Goal: Transaction & Acquisition: Purchase product/service

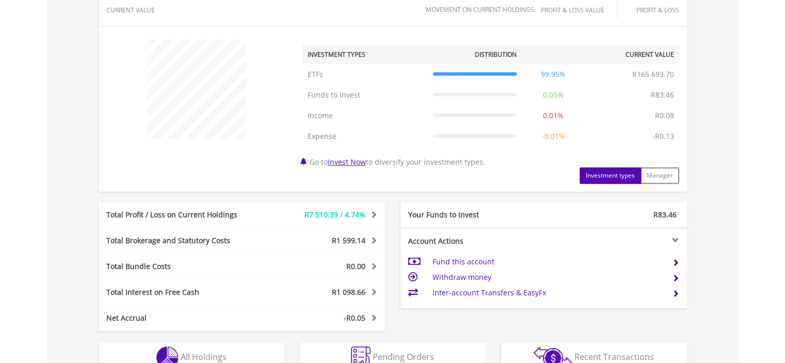
scroll to position [550, 0]
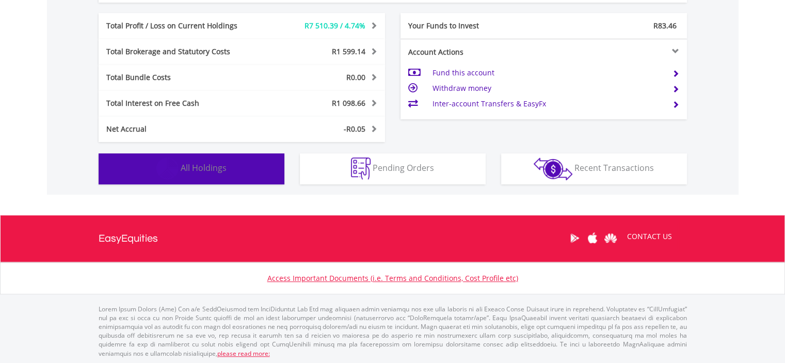
click at [227, 161] on button "Holdings All Holdings" at bounding box center [192, 168] width 186 height 31
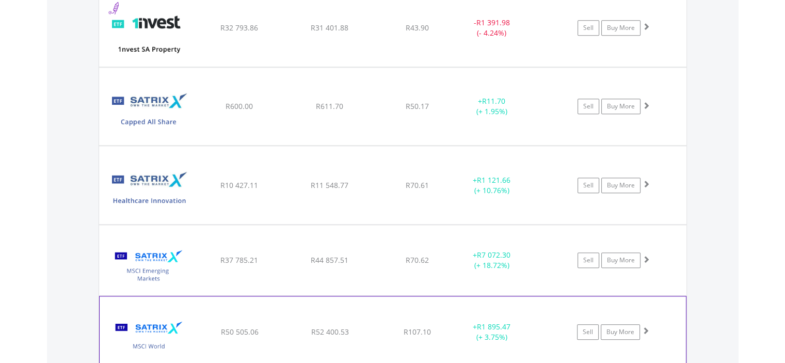
scroll to position [1073, 0]
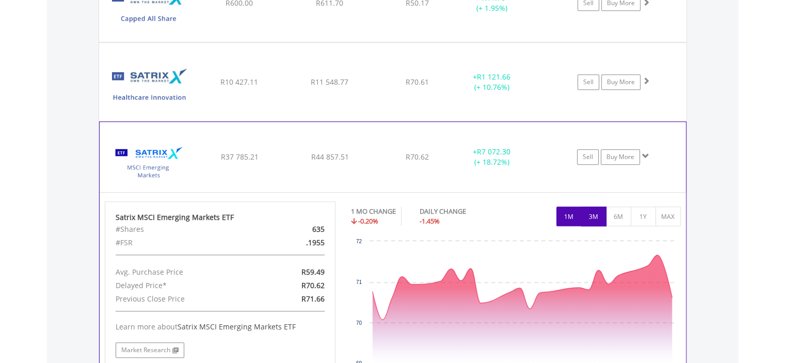
click at [588, 208] on button "3M" at bounding box center [593, 216] width 25 height 20
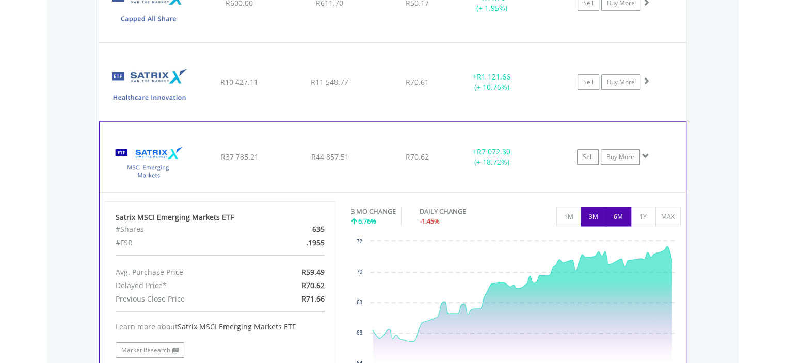
click at [617, 212] on button "6M" at bounding box center [618, 216] width 25 height 20
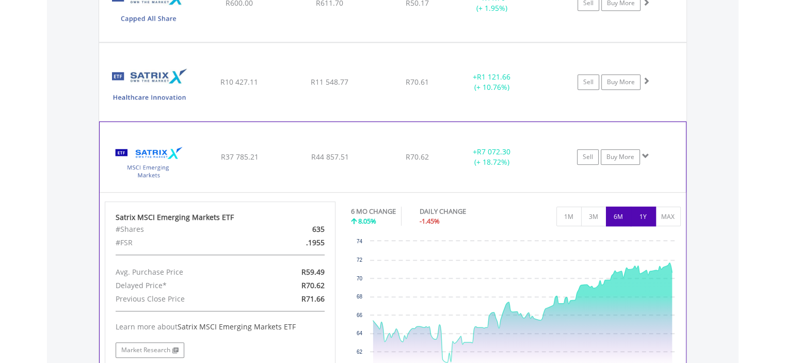
click at [641, 208] on button "1Y" at bounding box center [642, 216] width 25 height 20
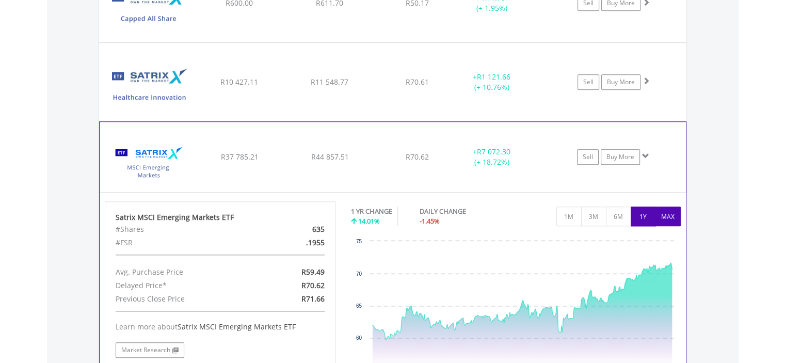
click at [671, 209] on button "MAX" at bounding box center [667, 216] width 25 height 20
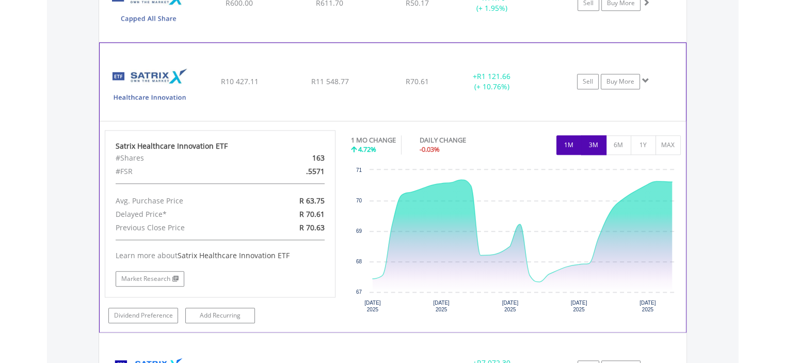
click at [600, 141] on button "3M" at bounding box center [593, 145] width 25 height 20
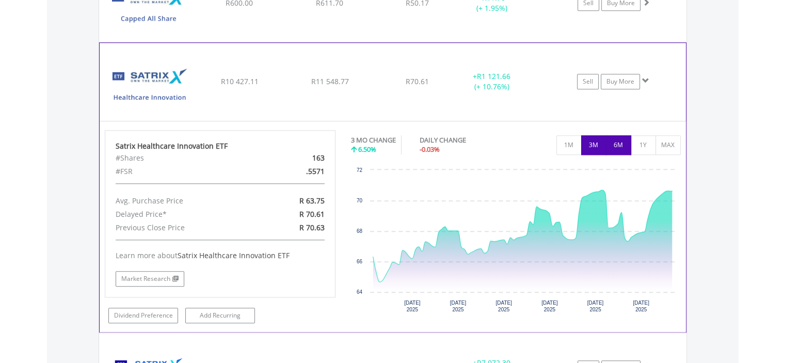
click at [613, 139] on button "6M" at bounding box center [618, 145] width 25 height 20
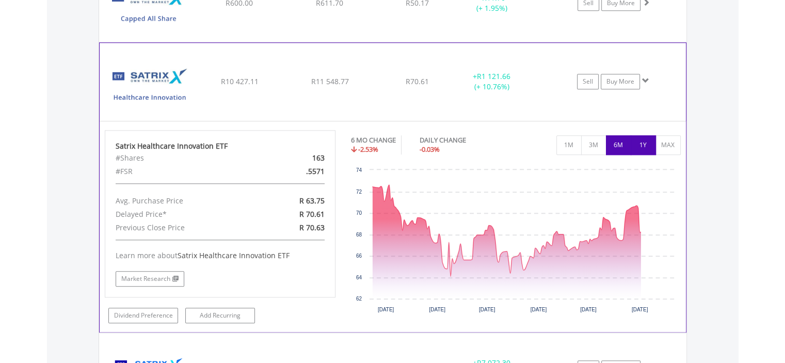
click at [643, 138] on button "1Y" at bounding box center [642, 145] width 25 height 20
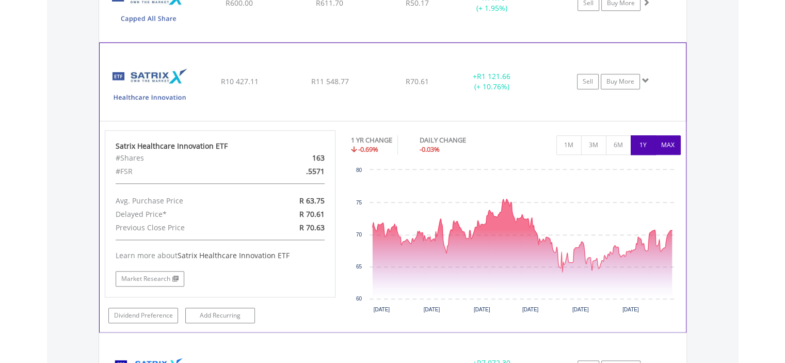
click at [665, 140] on button "MAX" at bounding box center [667, 145] width 25 height 20
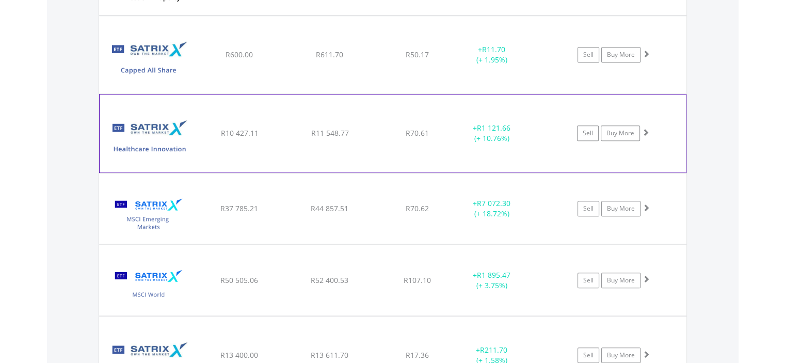
scroll to position [970, 0]
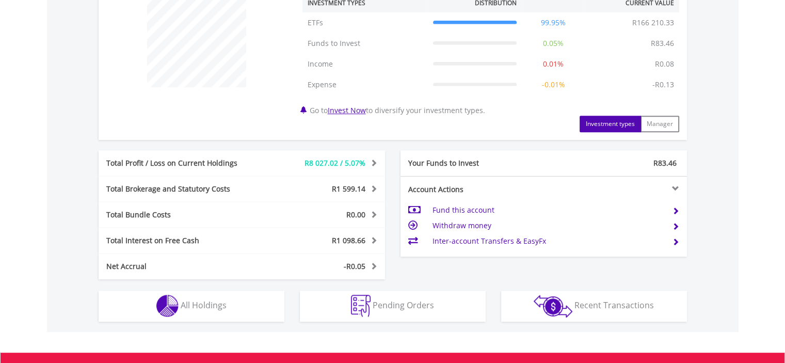
scroll to position [550, 0]
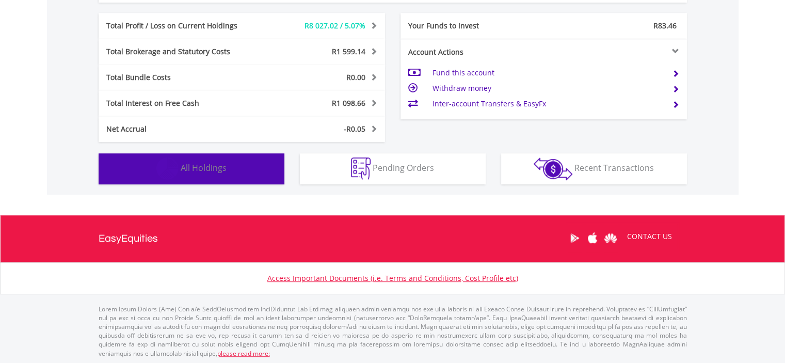
click at [248, 162] on button "Holdings All Holdings" at bounding box center [192, 168] width 186 height 31
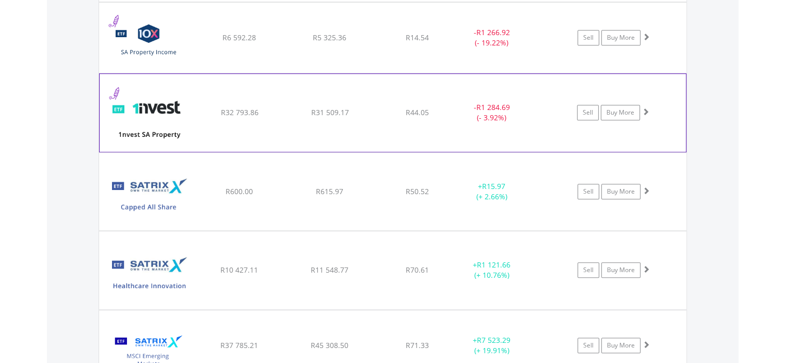
scroll to position [1040, 0]
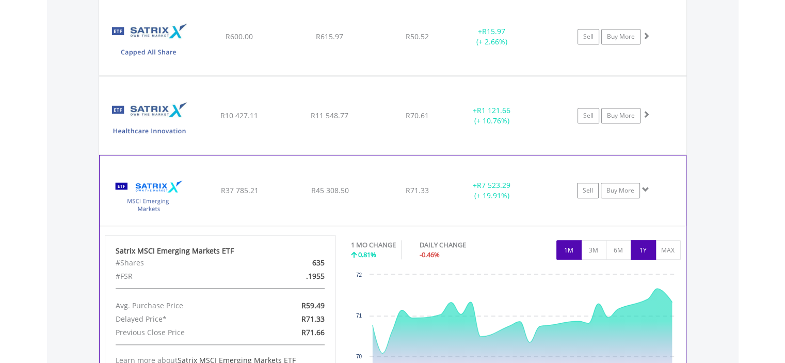
click at [643, 241] on button "1Y" at bounding box center [642, 250] width 25 height 20
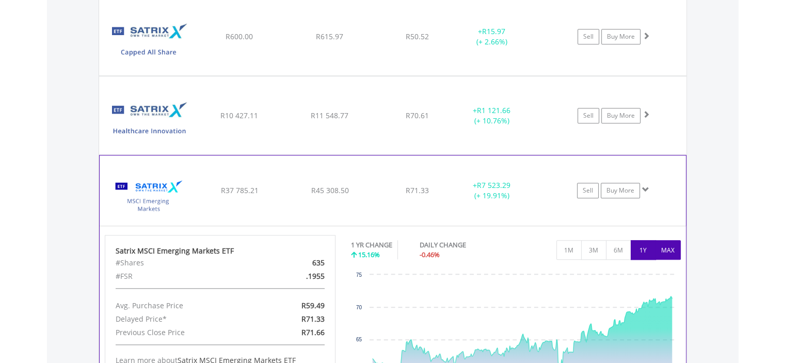
click at [679, 243] on button "MAX" at bounding box center [667, 250] width 25 height 20
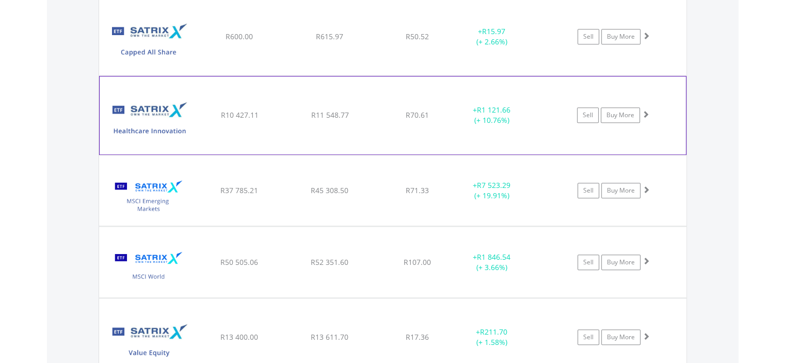
click at [531, 47] on div "+ R1 121.66 (+ 10.76%)" at bounding box center [505, 36] width 104 height 21
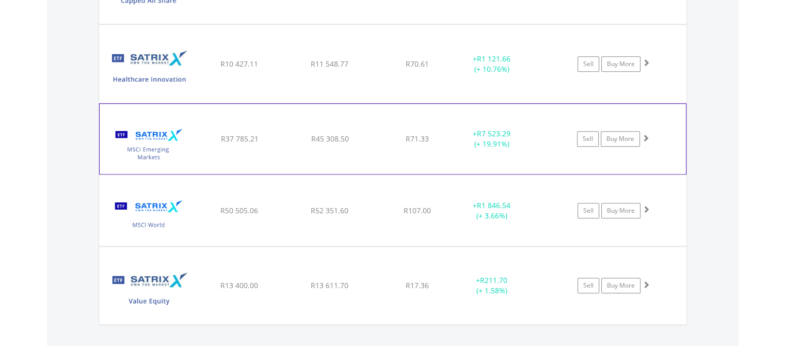
scroll to position [988, 0]
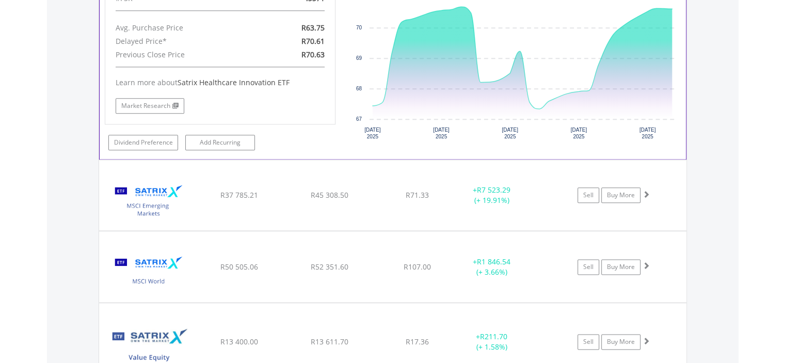
scroll to position [1091, 0]
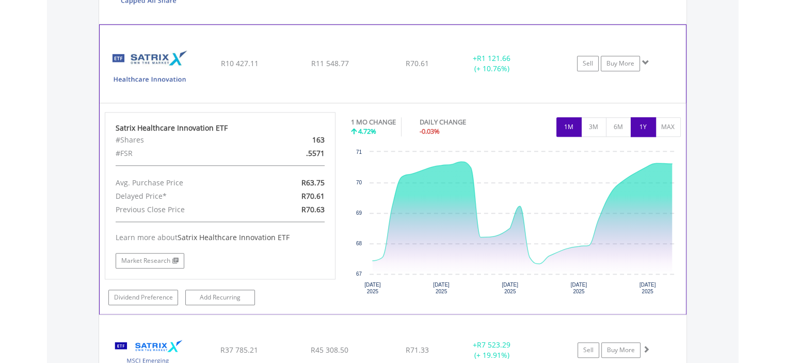
click at [636, 123] on button "1Y" at bounding box center [642, 127] width 25 height 20
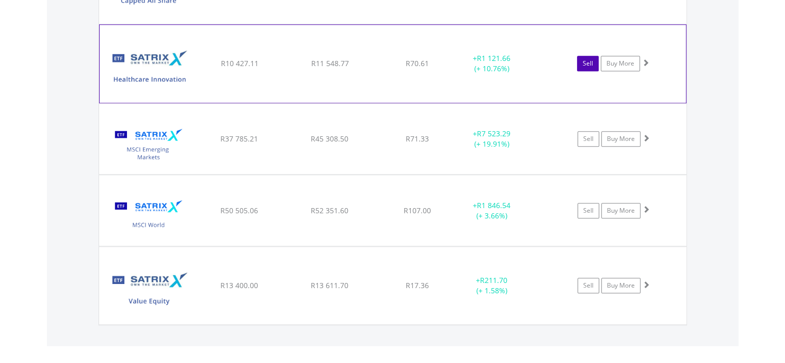
click at [586, 61] on link "Sell" at bounding box center [588, 63] width 22 height 15
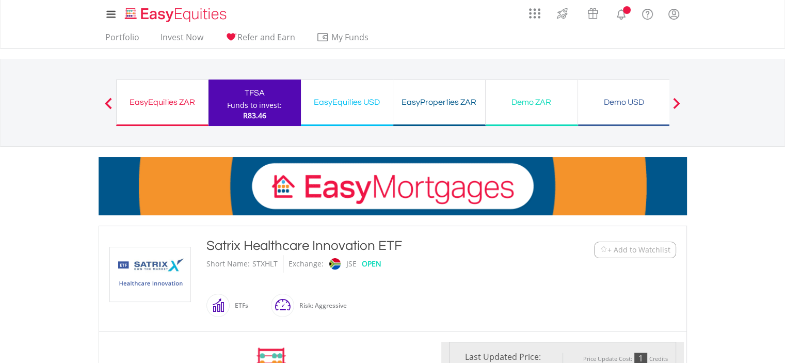
scroll to position [103, 0]
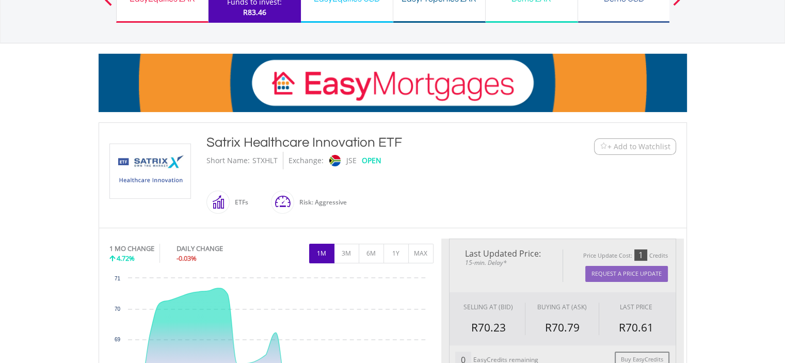
type input "********"
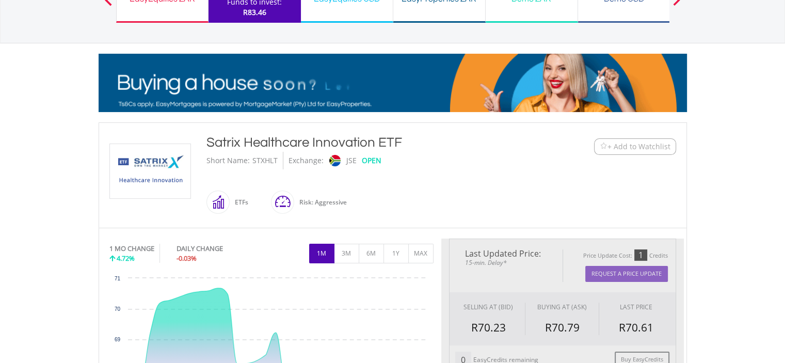
type input "******"
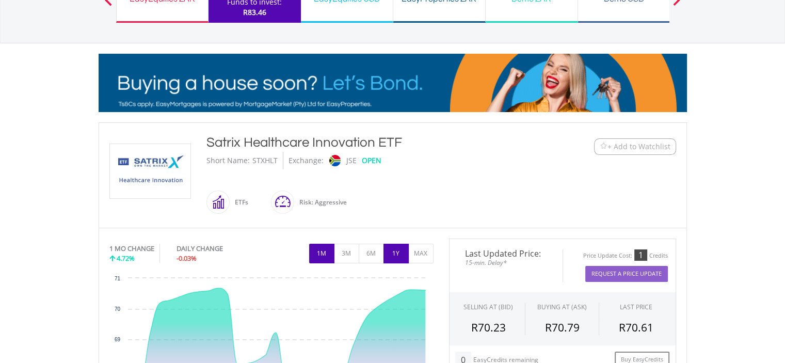
click at [394, 250] on button "1Y" at bounding box center [395, 253] width 25 height 20
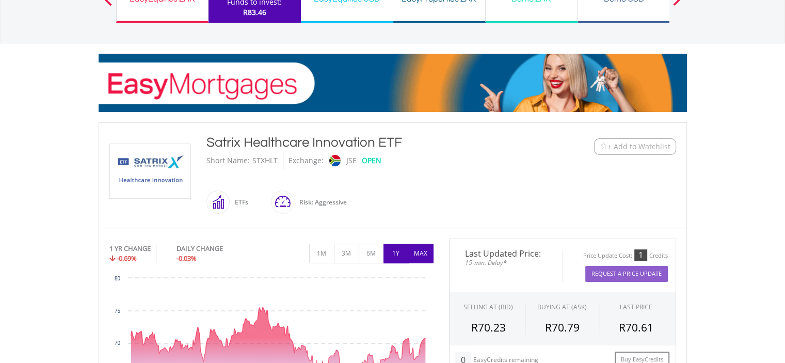
click at [427, 249] on button "MAX" at bounding box center [420, 253] width 25 height 20
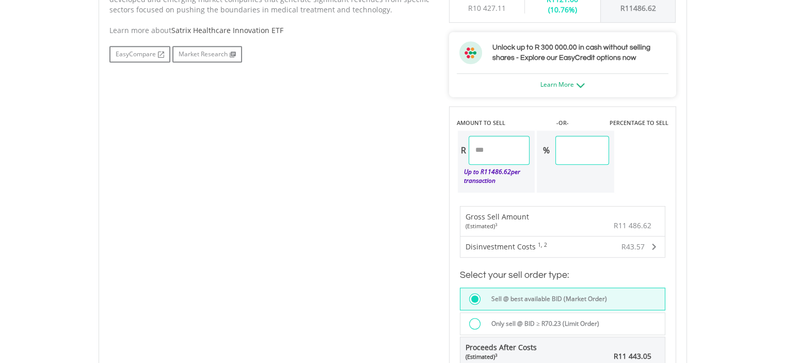
scroll to position [722, 0]
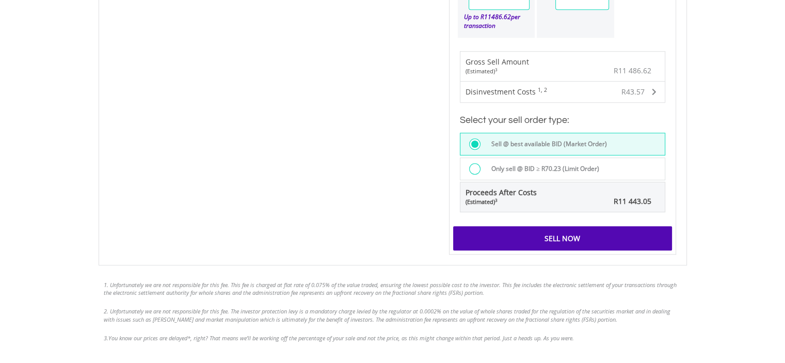
click at [562, 231] on div "Sell Now" at bounding box center [562, 238] width 219 height 24
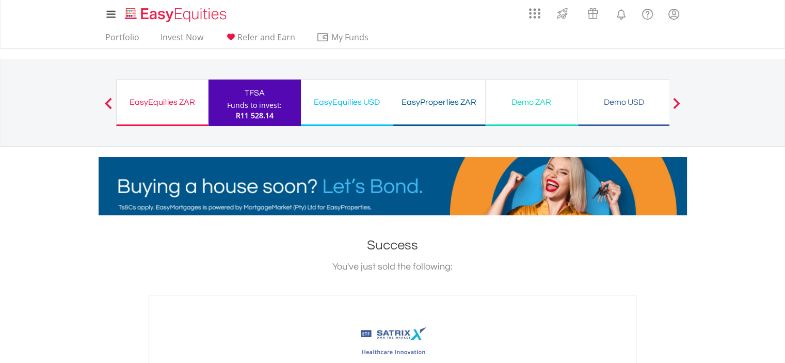
click at [181, 103] on div "EasyEquities ZAR" at bounding box center [162, 102] width 79 height 14
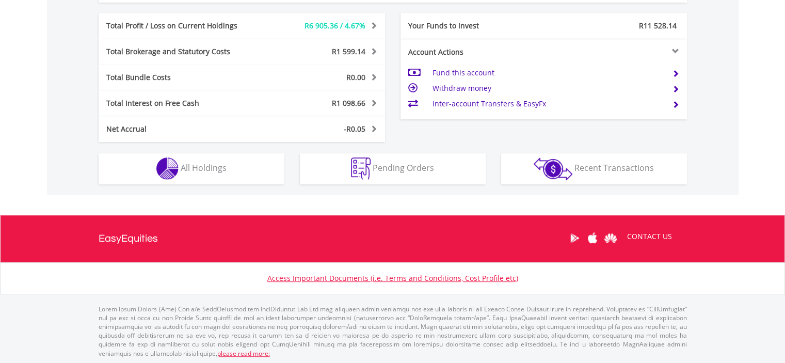
scroll to position [99, 196]
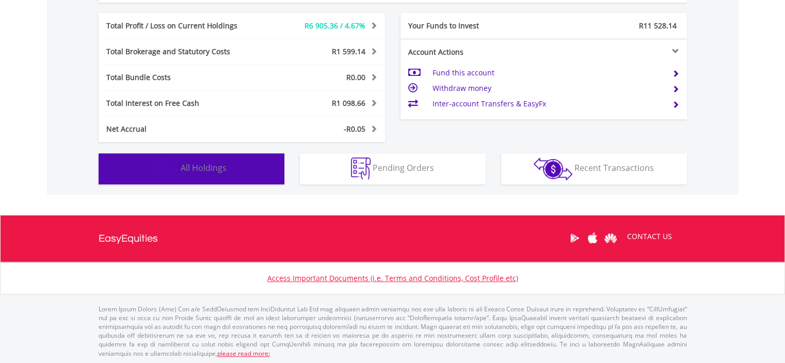
click at [241, 163] on button "Holdings All Holdings" at bounding box center [192, 168] width 186 height 31
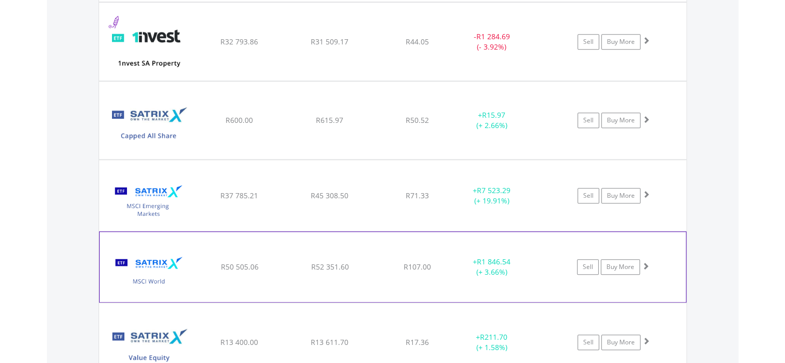
scroll to position [1059, 0]
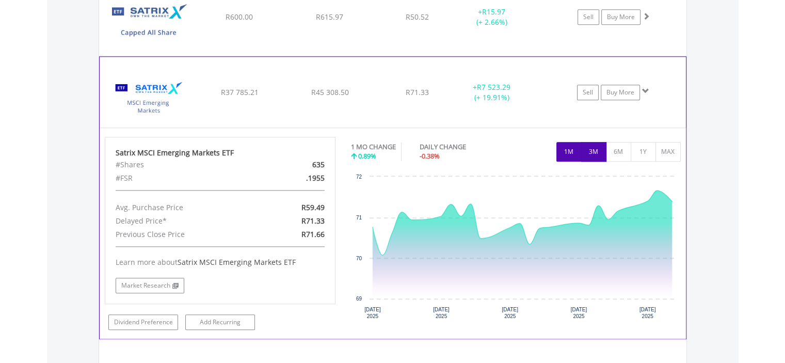
click at [595, 150] on button "3M" at bounding box center [593, 152] width 25 height 20
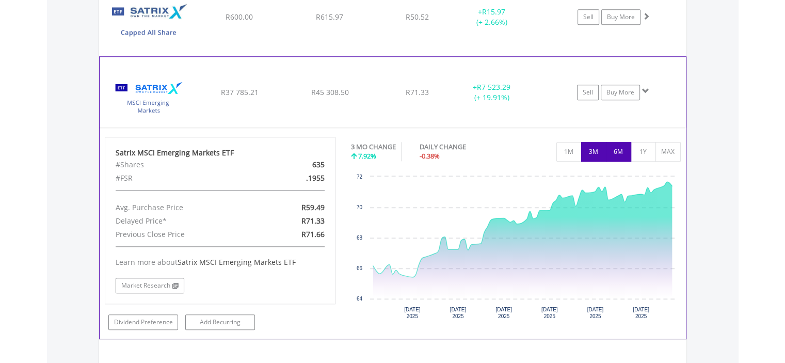
click at [625, 150] on button "6M" at bounding box center [618, 152] width 25 height 20
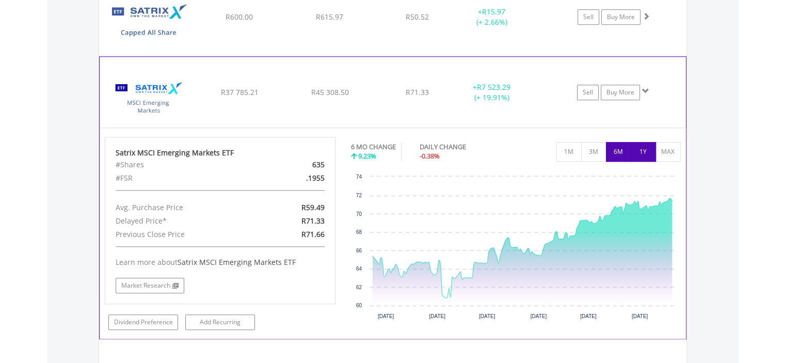
click at [647, 149] on button "1Y" at bounding box center [642, 152] width 25 height 20
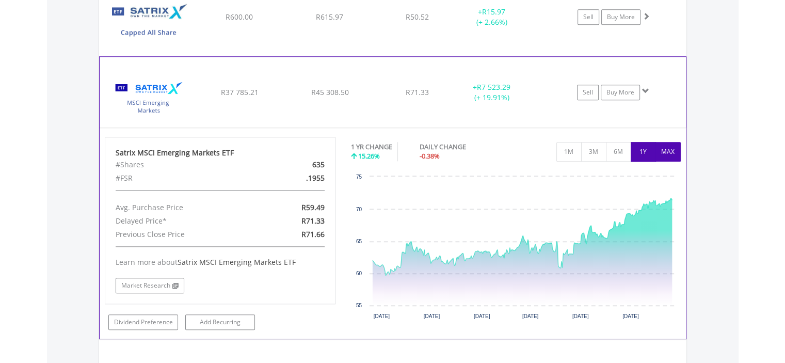
click at [674, 150] on button "MAX" at bounding box center [667, 152] width 25 height 20
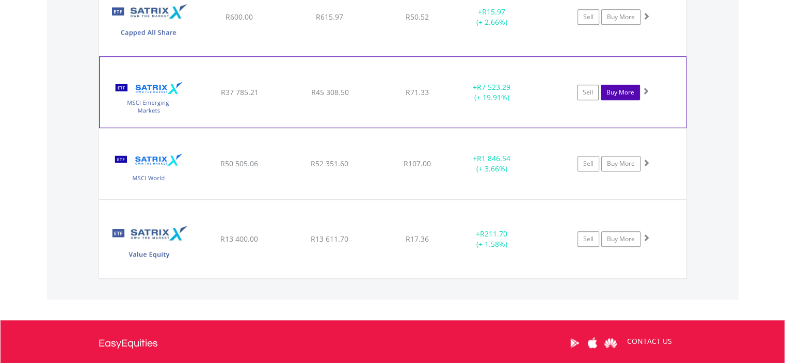
click at [620, 88] on link "Buy More" at bounding box center [619, 92] width 39 height 15
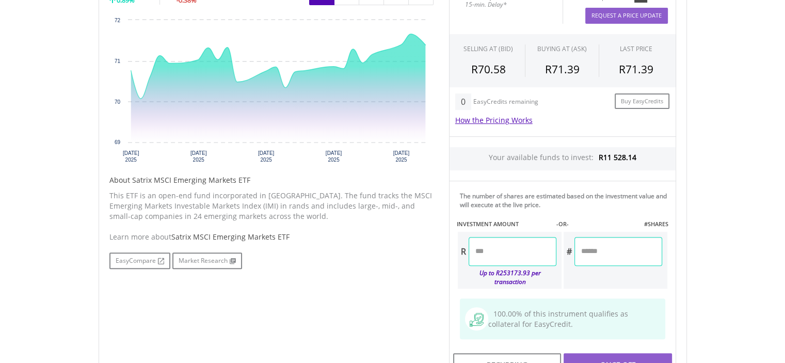
scroll to position [413, 0]
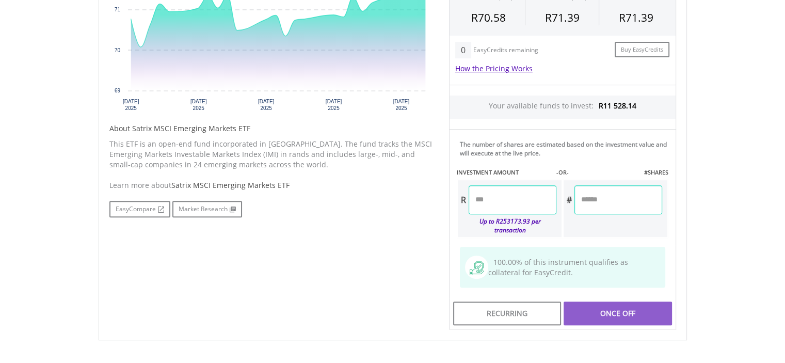
click at [501, 189] on input "number" at bounding box center [512, 199] width 88 height 29
type input "********"
click at [611, 198] on div "Last Updated Price: 15-min. Delay* Price Update Cost: 2 Credits Request A Price…" at bounding box center [562, 129] width 242 height 401
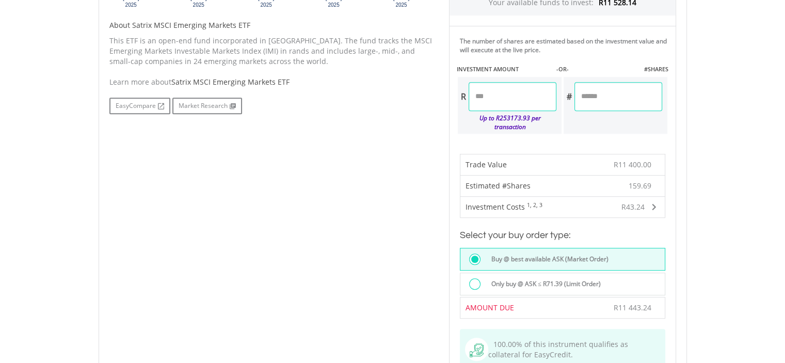
scroll to position [619, 0]
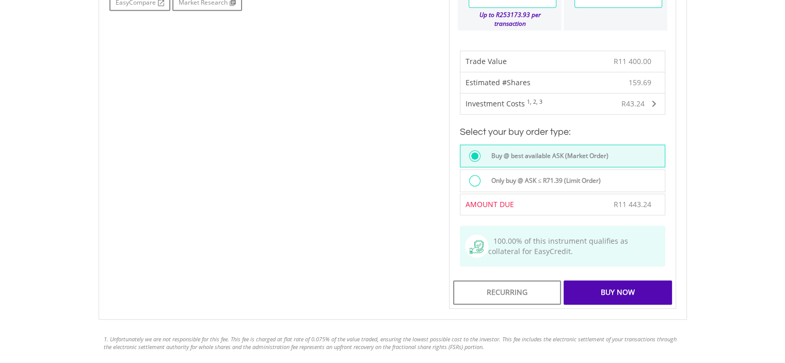
click at [617, 280] on div "Buy Now" at bounding box center [617, 292] width 108 height 24
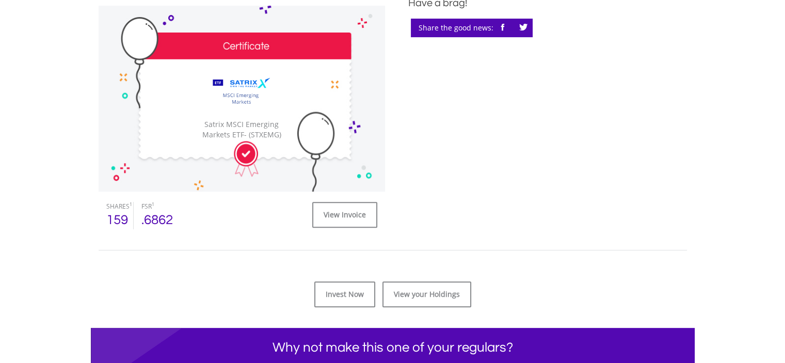
scroll to position [361, 0]
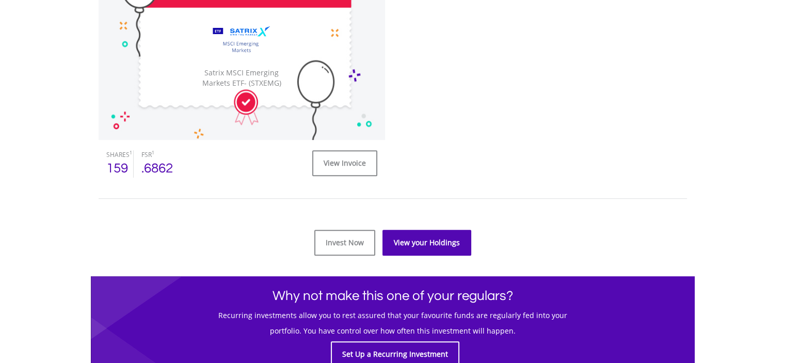
click at [434, 244] on link "View your Holdings" at bounding box center [426, 243] width 89 height 26
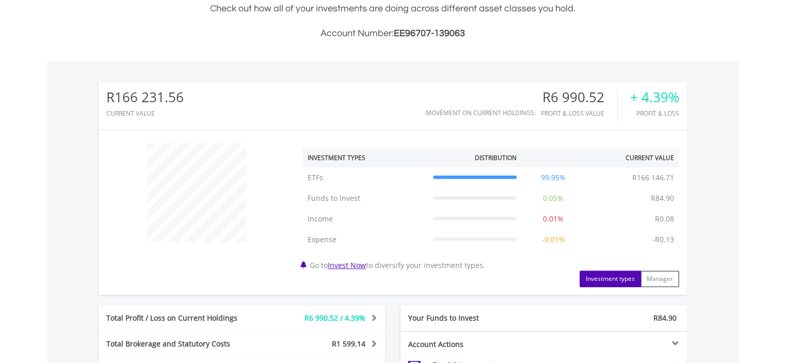
scroll to position [413, 0]
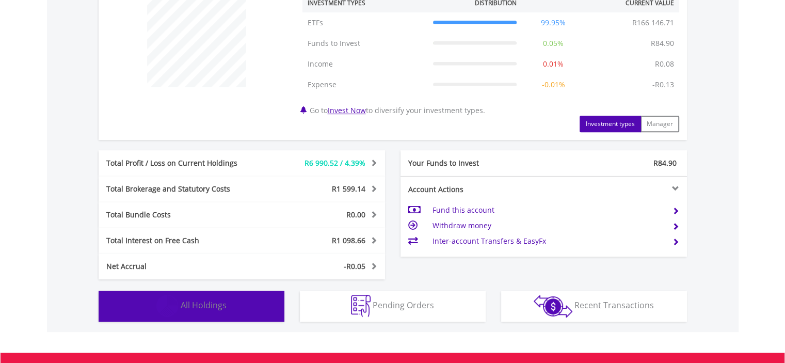
click at [244, 303] on button "Holdings All Holdings" at bounding box center [192, 305] width 186 height 31
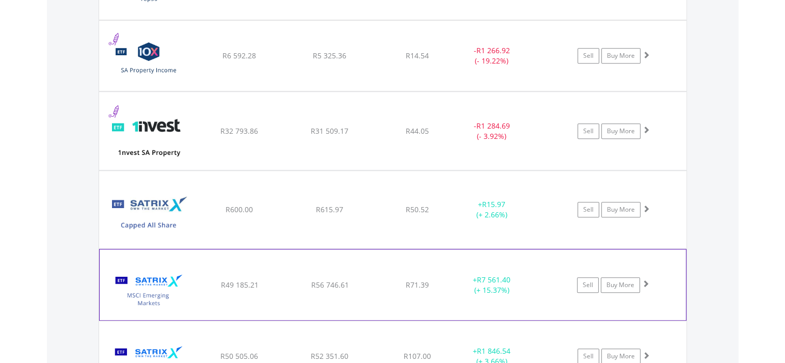
scroll to position [1022, 0]
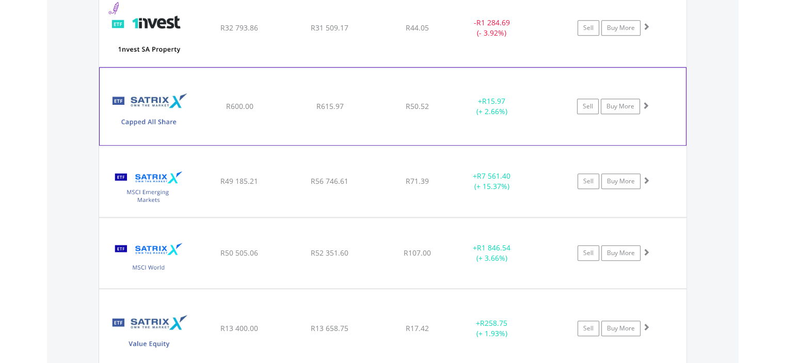
scroll to position [867, 0]
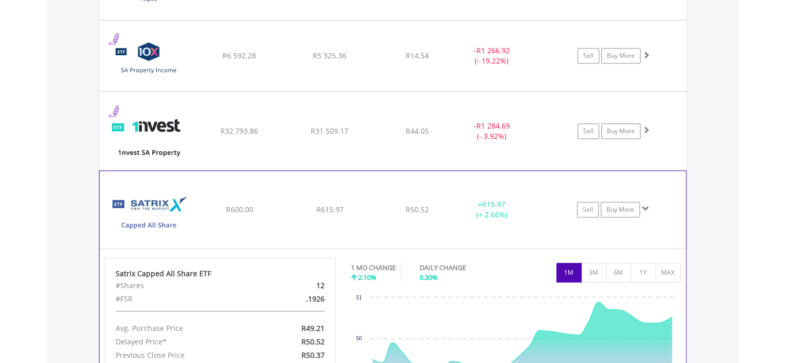
scroll to position [970, 0]
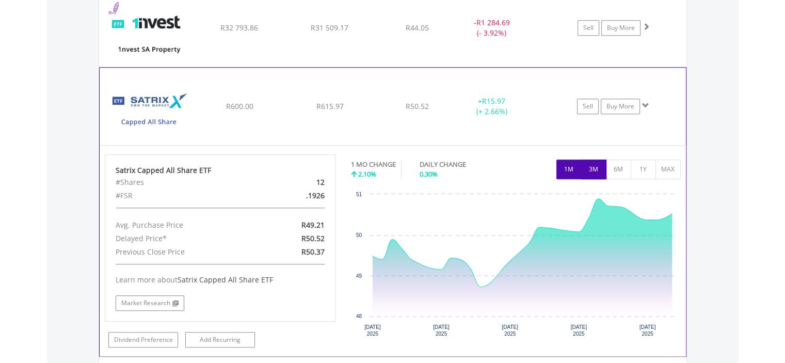
click at [597, 169] on button "3M" at bounding box center [593, 169] width 25 height 20
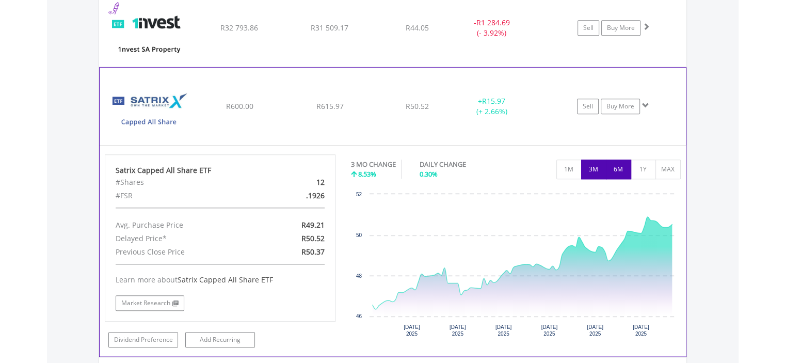
click at [608, 162] on button "6M" at bounding box center [618, 169] width 25 height 20
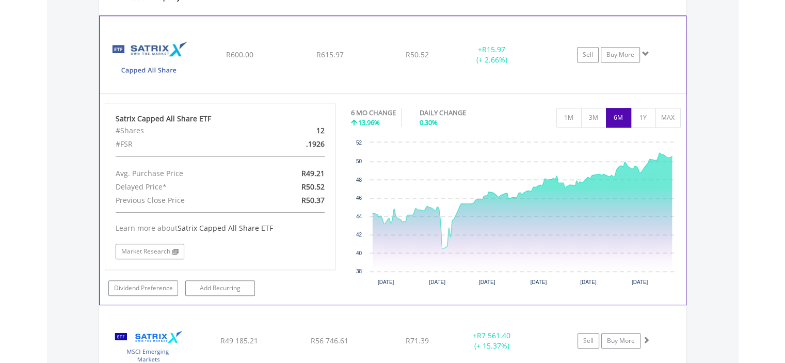
scroll to position [1073, 0]
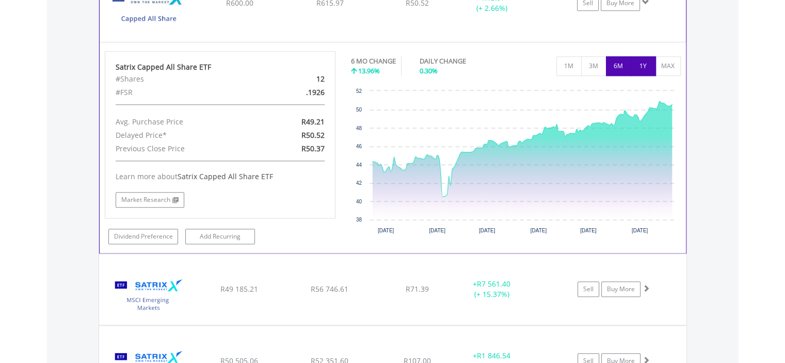
click at [644, 66] on button "1Y" at bounding box center [642, 66] width 25 height 20
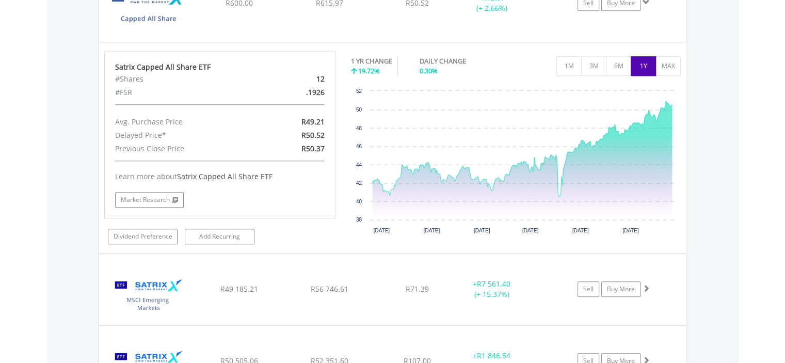
scroll to position [970, 0]
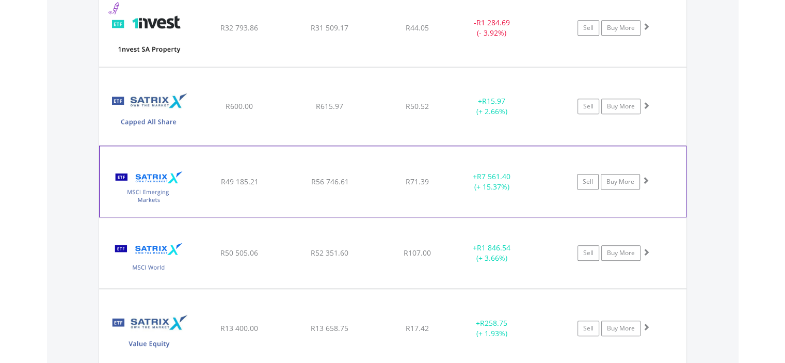
scroll to position [1163, 0]
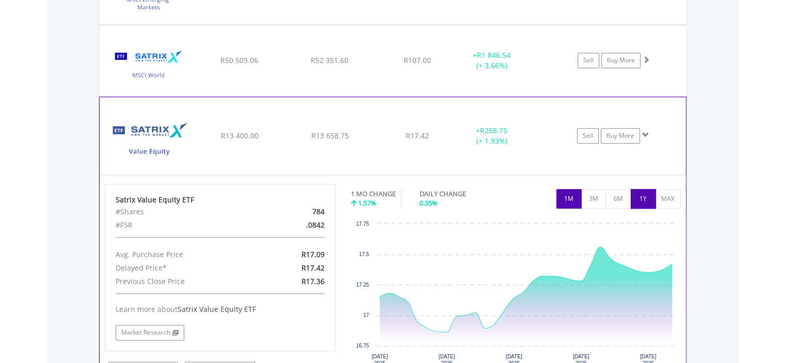
click at [644, 194] on button "1Y" at bounding box center [642, 199] width 25 height 20
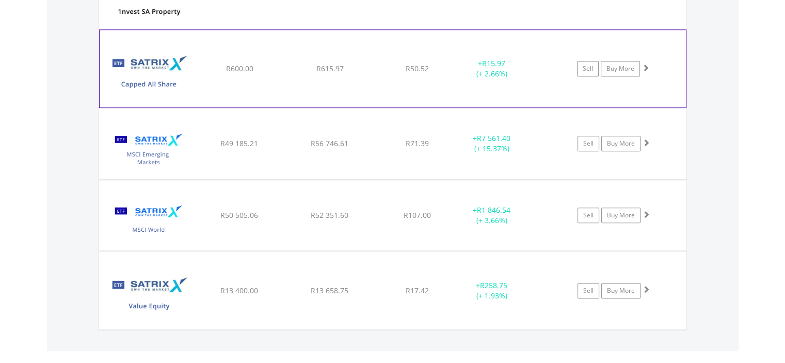
scroll to position [1059, 0]
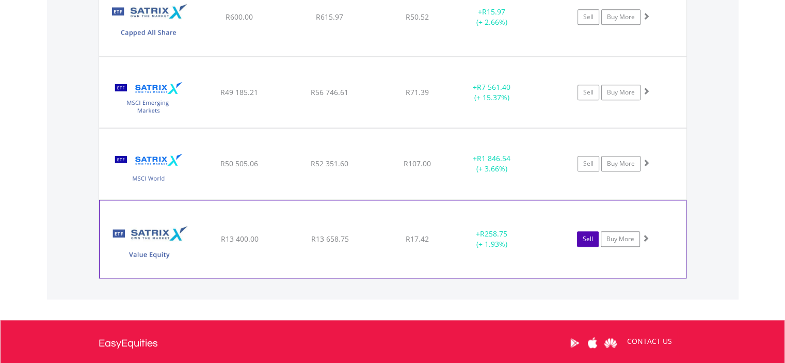
click at [586, 233] on link "Sell" at bounding box center [588, 238] width 22 height 15
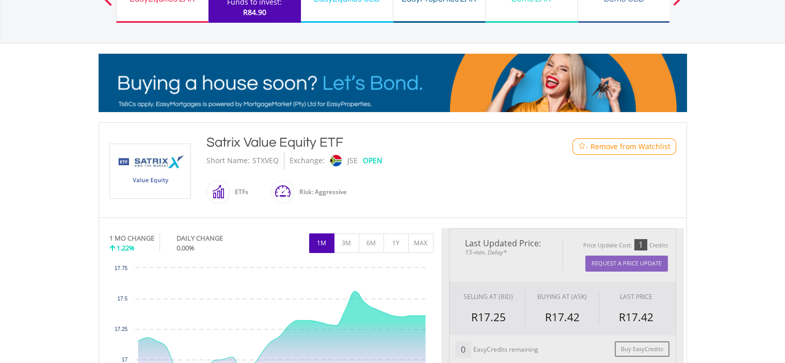
type input "********"
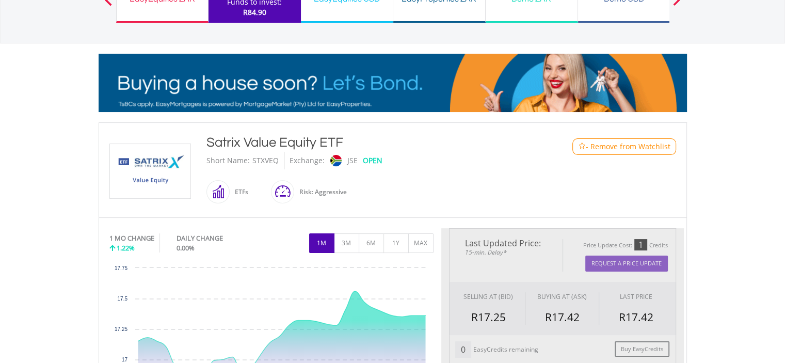
type input "******"
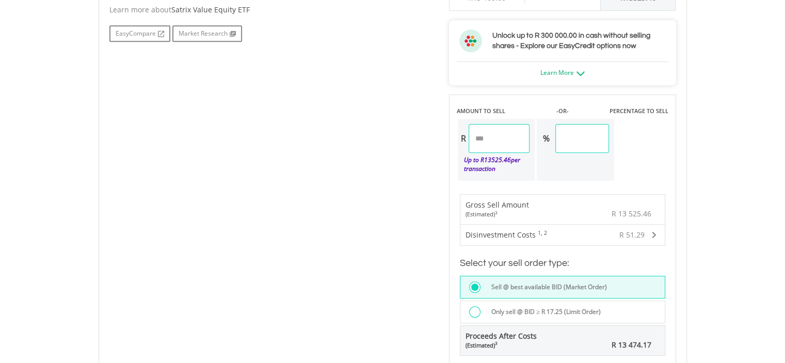
scroll to position [722, 0]
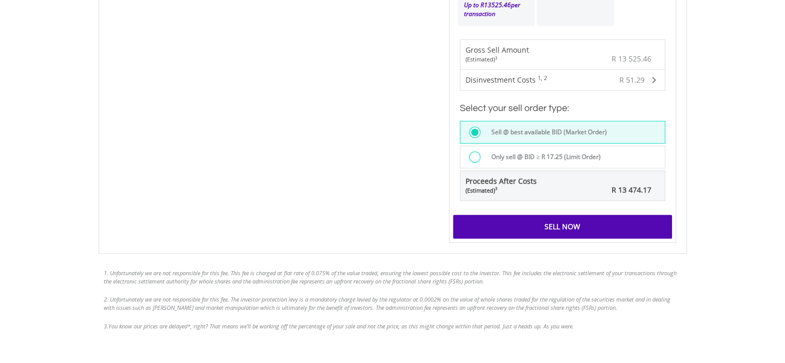
click at [554, 218] on div "Sell Now" at bounding box center [562, 227] width 219 height 24
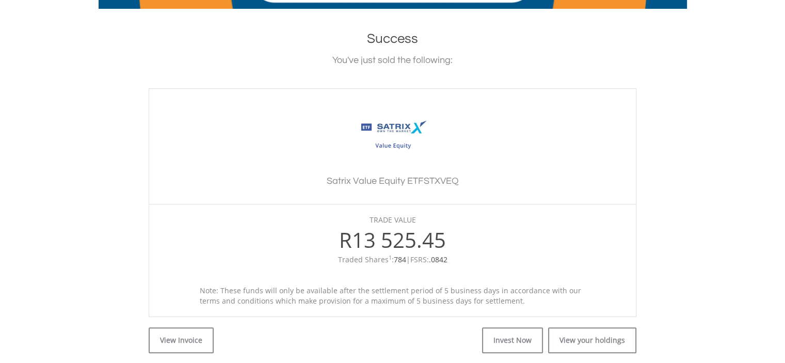
scroll to position [258, 0]
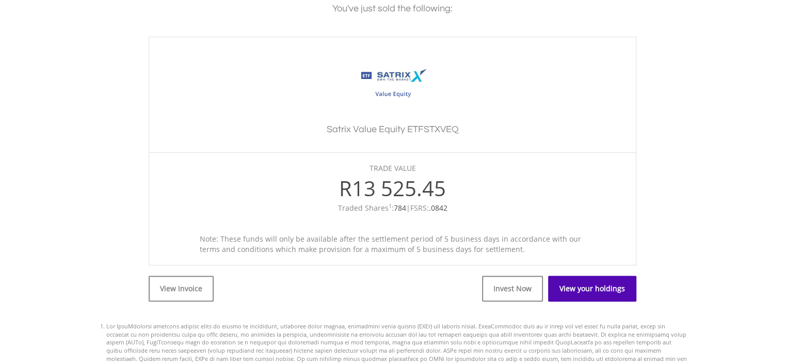
click at [581, 293] on link "View your holdings" at bounding box center [592, 288] width 88 height 26
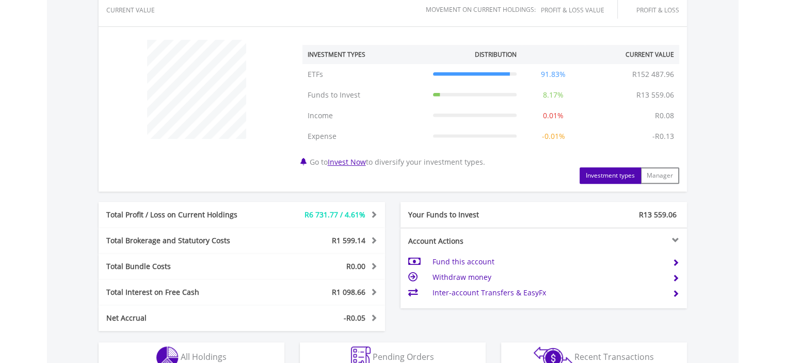
scroll to position [464, 0]
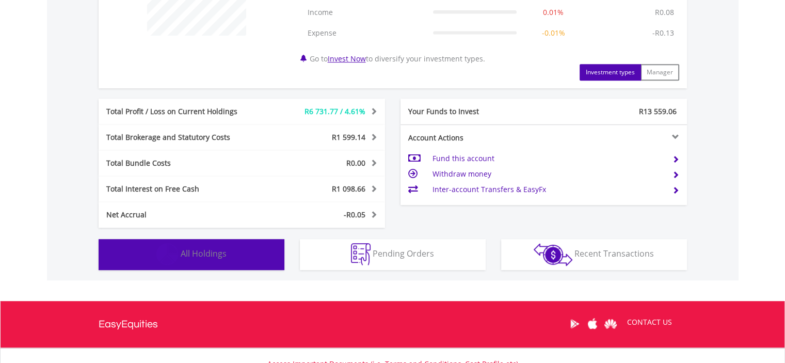
click at [253, 253] on button "Holdings All Holdings" at bounding box center [192, 254] width 186 height 31
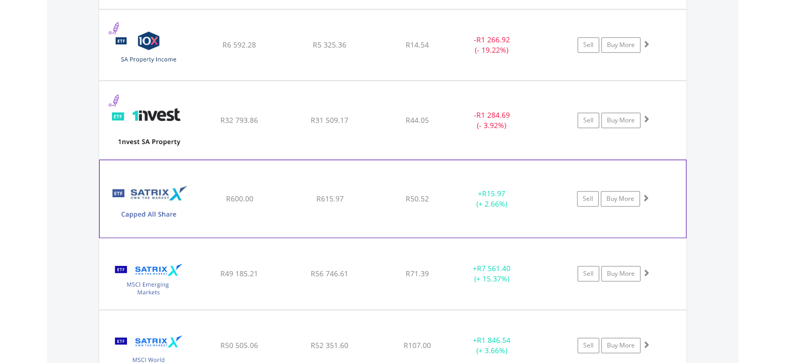
scroll to position [826, 0]
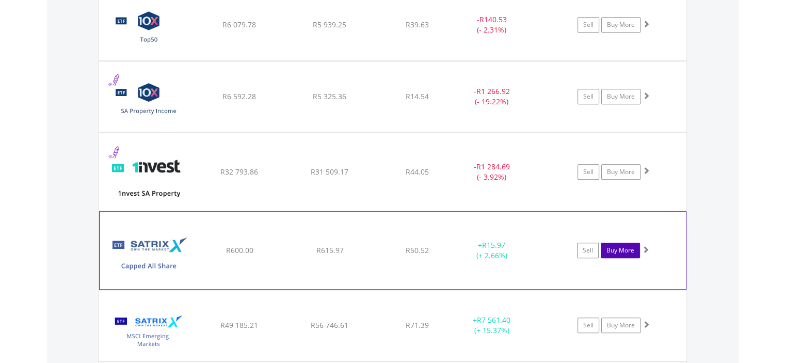
click at [623, 247] on link "Buy More" at bounding box center [619, 249] width 39 height 15
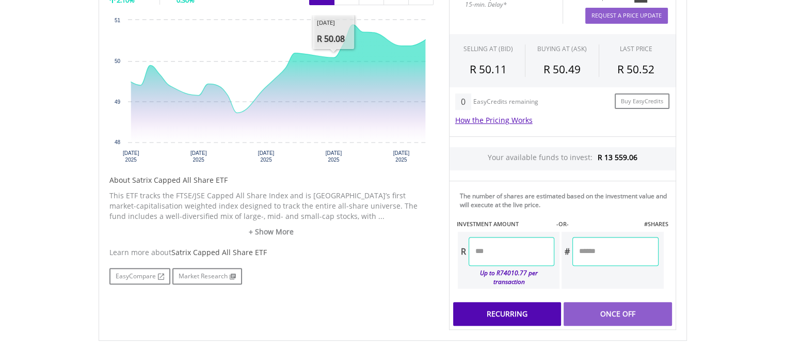
scroll to position [464, 0]
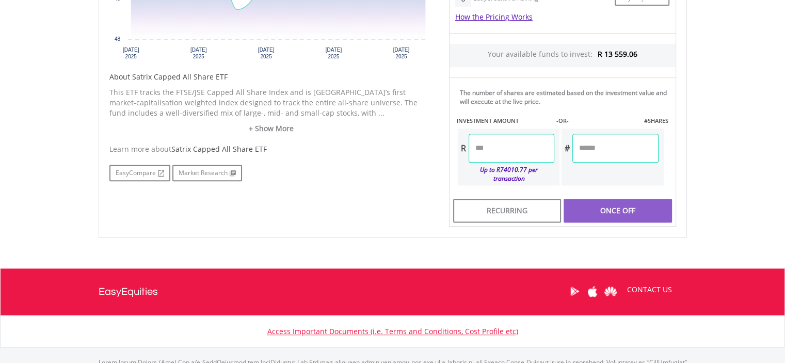
click at [493, 147] on input "number" at bounding box center [511, 148] width 86 height 29
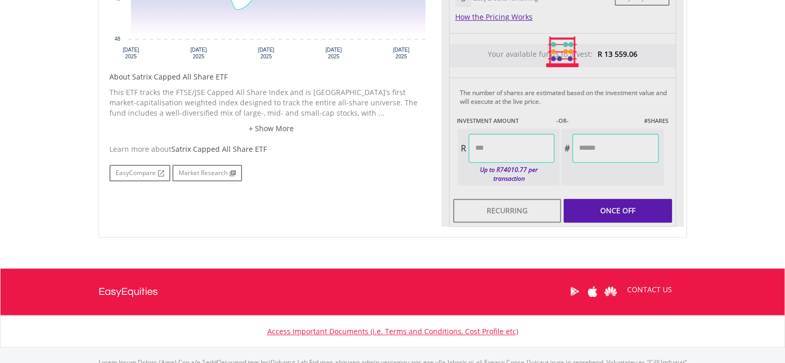
drag, startPoint x: 605, startPoint y: 148, endPoint x: 627, endPoint y: 140, distance: 23.7
click at [606, 148] on div "Last Updated Price: 15-min. Delay* Price Update Cost: 1 Credits Request A Price…" at bounding box center [562, 52] width 242 height 350
type input "********"
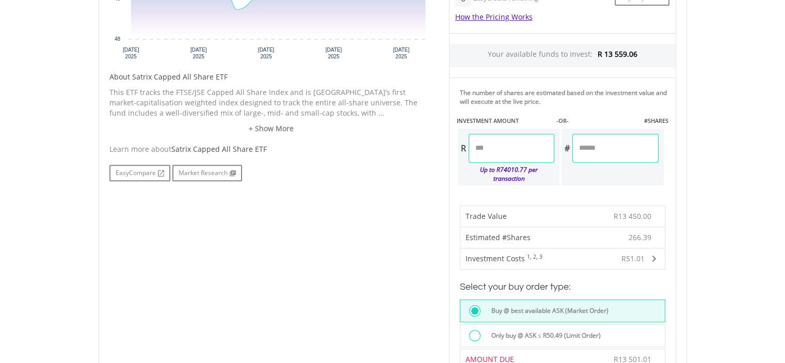
scroll to position [619, 0]
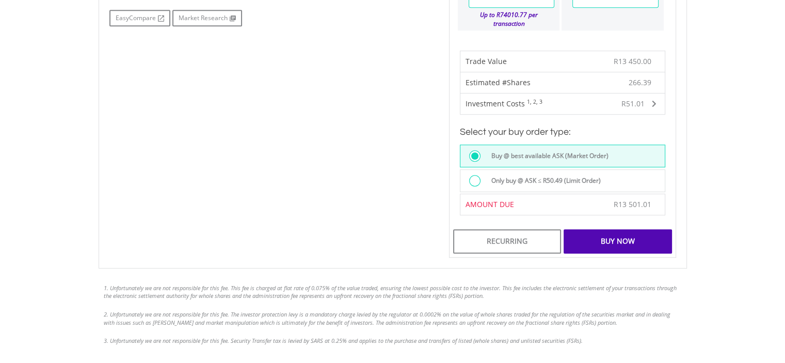
click at [611, 229] on div "Buy Now" at bounding box center [617, 241] width 108 height 24
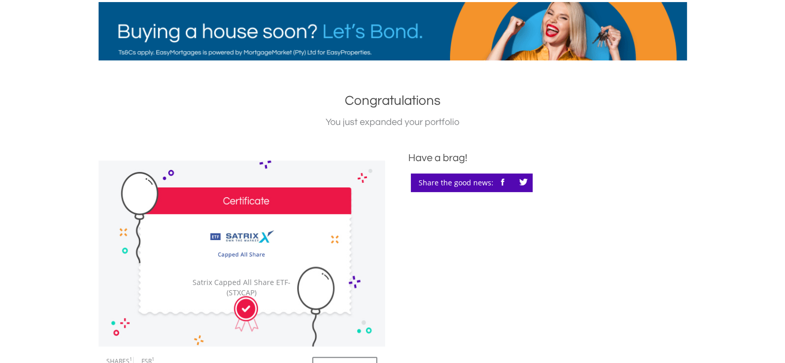
scroll to position [361, 0]
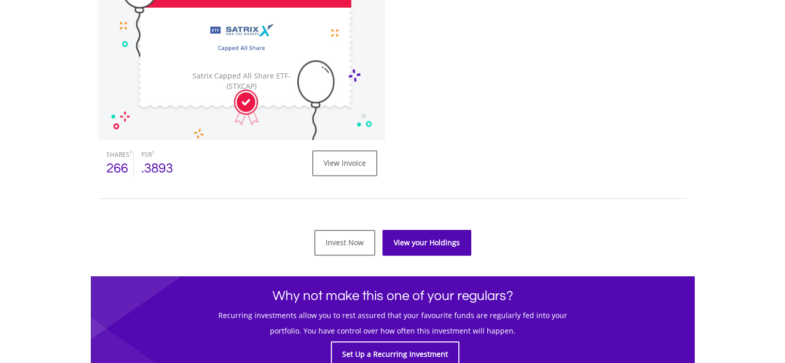
click at [425, 240] on link "View your Holdings" at bounding box center [426, 243] width 89 height 26
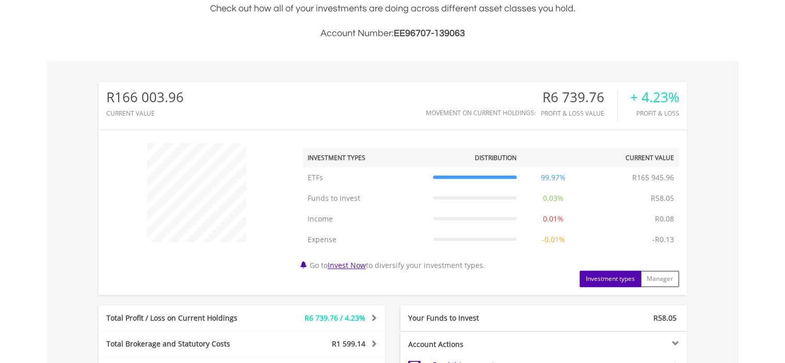
scroll to position [413, 0]
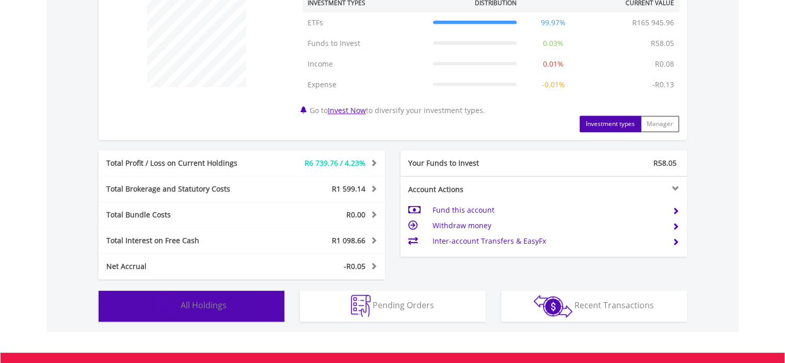
click at [236, 303] on button "Holdings All Holdings" at bounding box center [192, 305] width 186 height 31
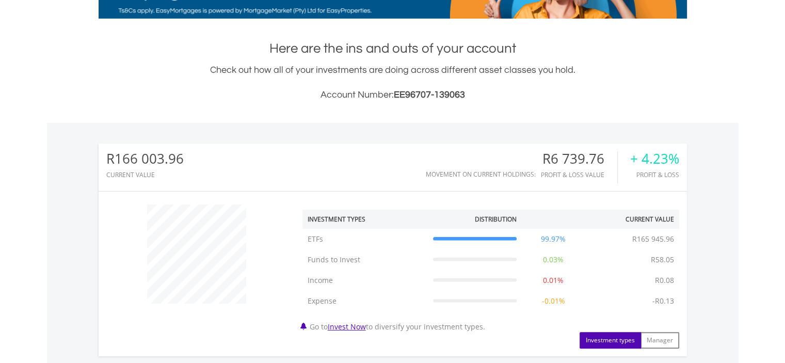
scroll to position [0, 0]
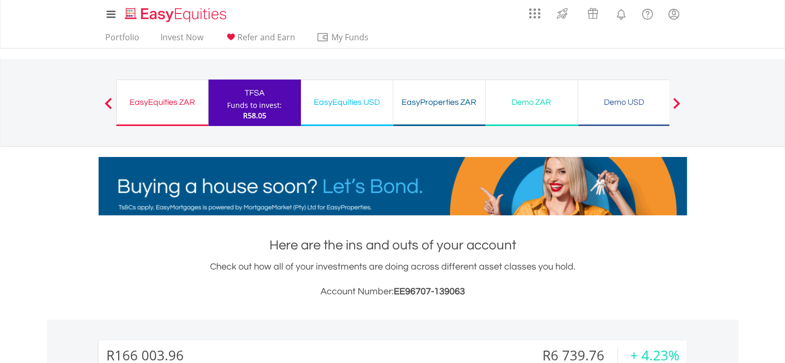
click at [187, 105] on div "EasyEquities ZAR" at bounding box center [162, 102] width 79 height 14
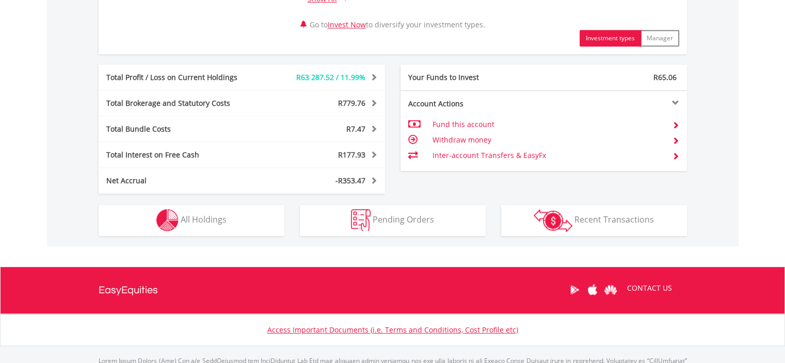
scroll to position [333, 0]
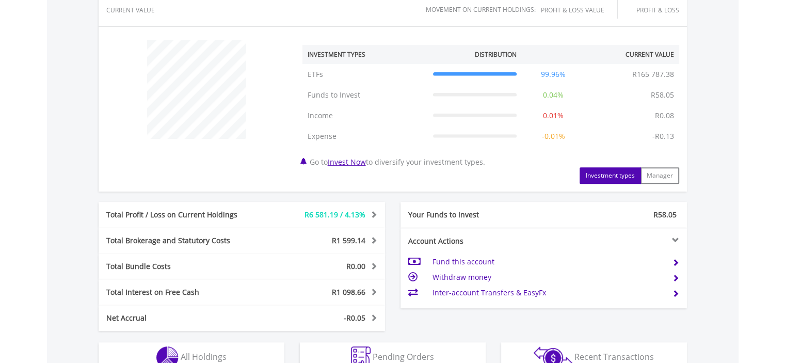
scroll to position [550, 0]
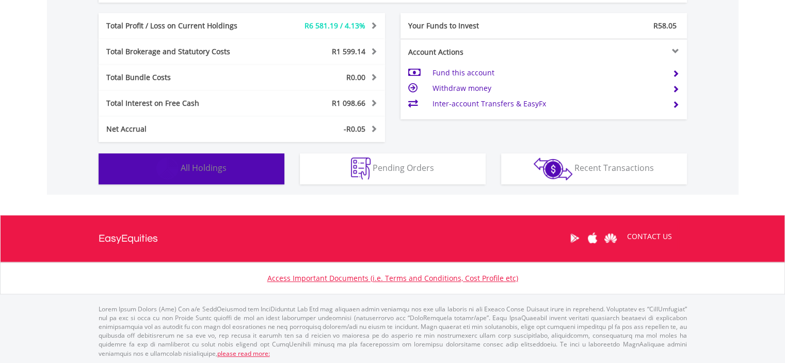
click at [247, 168] on button "Holdings All Holdings" at bounding box center [192, 168] width 186 height 31
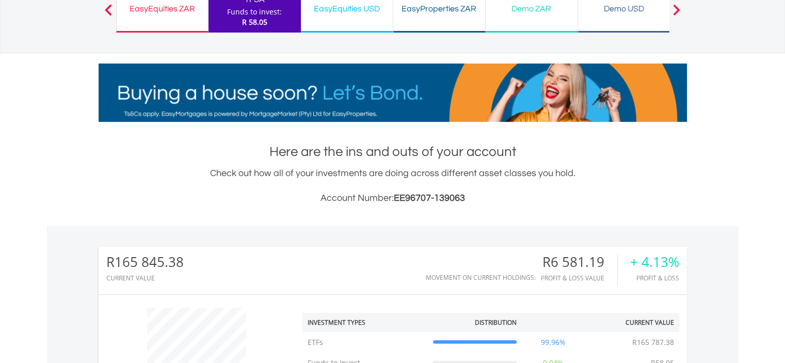
scroll to position [0, 0]
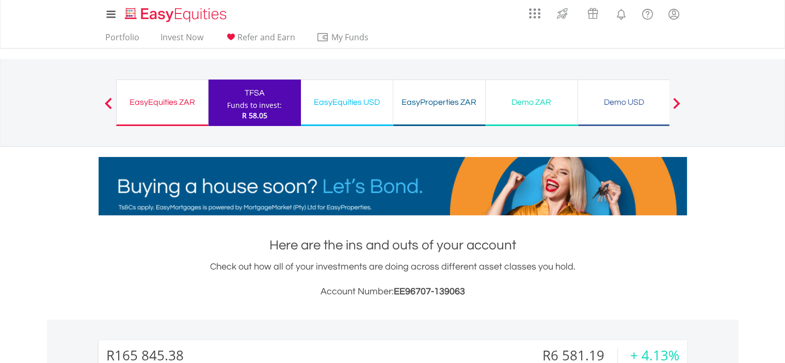
click at [190, 121] on div "EasyEquities ZAR Funds to invest: R 58.05" at bounding box center [162, 102] width 92 height 46
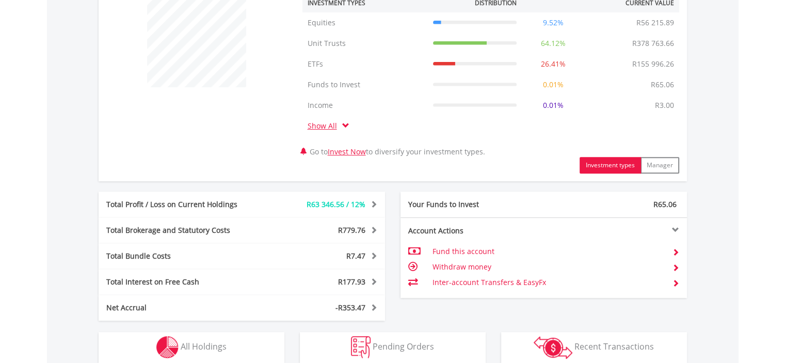
scroll to position [591, 0]
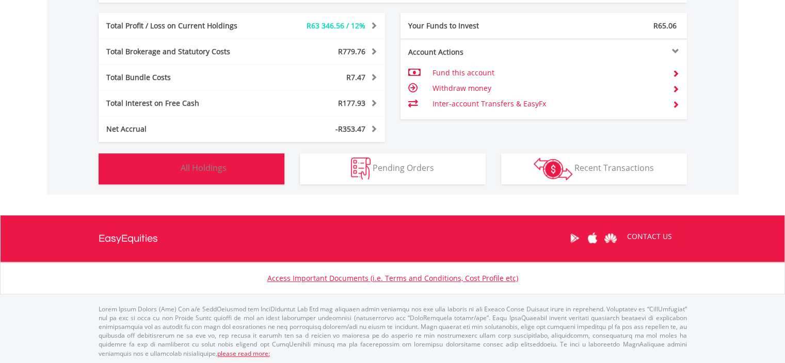
click at [256, 166] on button "Holdings All Holdings" at bounding box center [192, 168] width 186 height 31
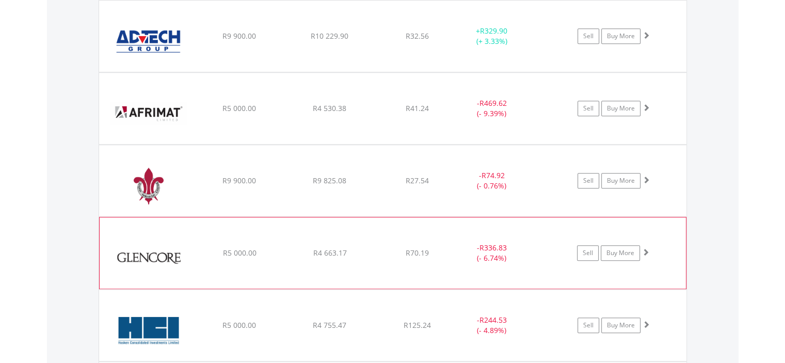
scroll to position [650, 0]
